Goal: Information Seeking & Learning: Learn about a topic

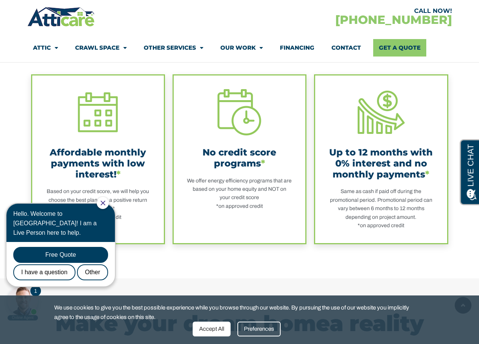
scroll to position [211, 0]
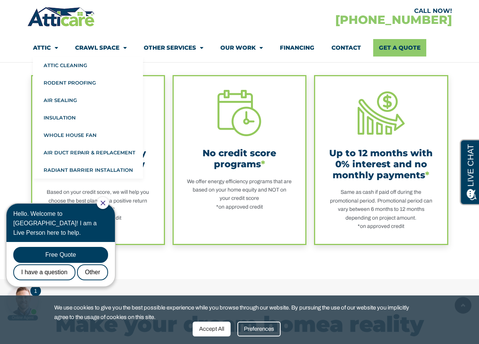
click at [46, 47] on link "Attic" at bounding box center [45, 47] width 25 height 17
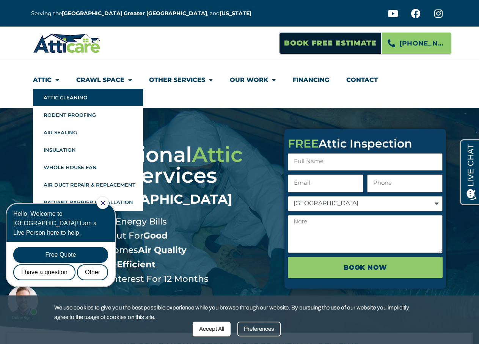
click at [58, 96] on link "Attic Cleaning" at bounding box center [88, 97] width 110 height 17
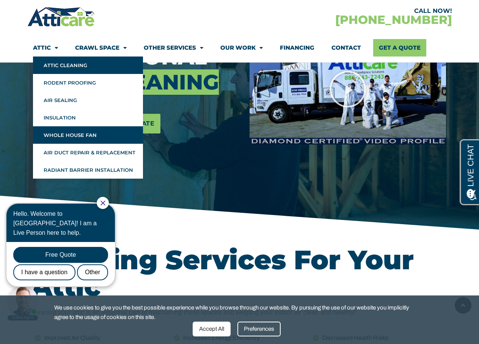
scroll to position [143, 0]
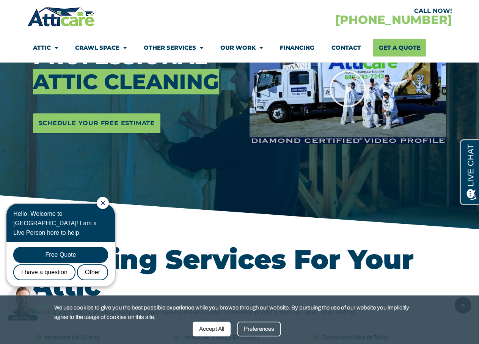
click at [176, 188] on div "Professional Attic Cleaning Schedule Your Free Estimate" at bounding box center [135, 89] width 217 height 285
click at [168, 191] on div "Professional Attic Cleaning Schedule Your Free Estimate" at bounding box center [135, 89] width 217 height 285
click at [105, 204] on icon "Close Chat" at bounding box center [103, 203] width 5 height 5
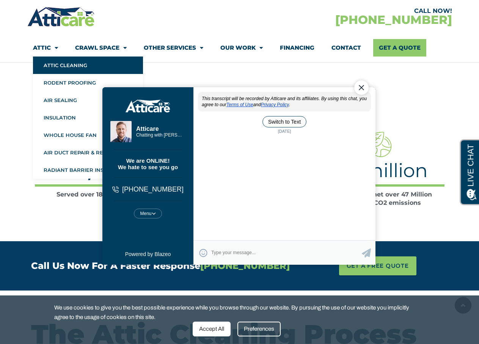
scroll to position [1167, 0]
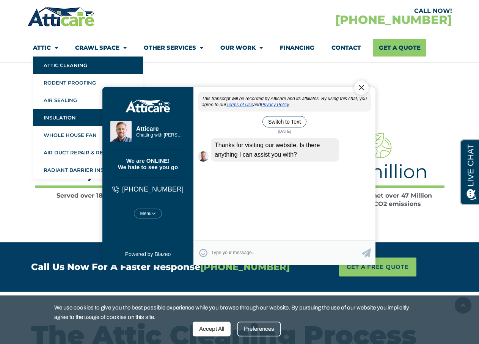
click at [63, 115] on link "Insulation" at bounding box center [88, 117] width 110 height 17
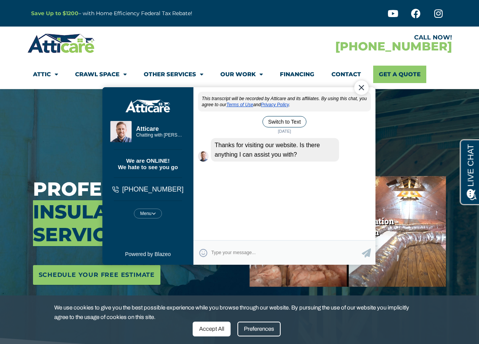
click at [361, 85] on div "Close Chat" at bounding box center [361, 87] width 14 height 14
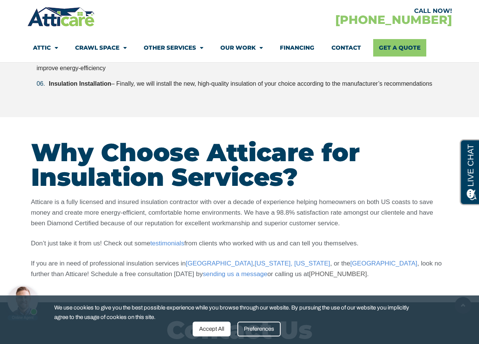
scroll to position [2011, 0]
